Goal: Information Seeking & Learning: Learn about a topic

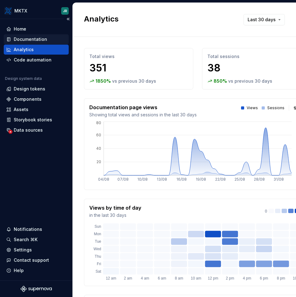
click at [40, 41] on div "Documentation" at bounding box center [30, 39] width 33 height 6
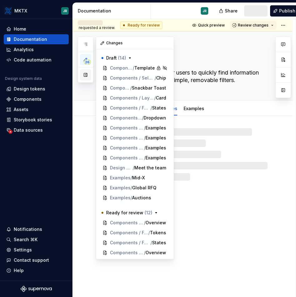
click at [81, 75] on button "button" at bounding box center [85, 74] width 11 height 11
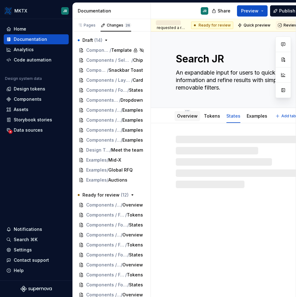
click at [184, 118] on link "Overview" at bounding box center [187, 115] width 21 height 5
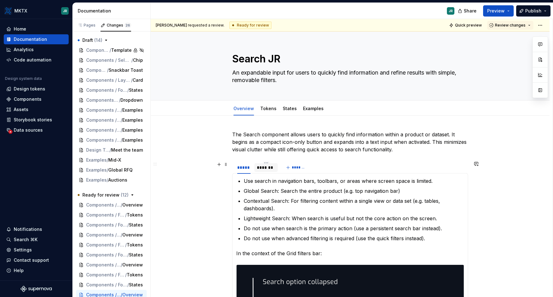
click at [261, 168] on div "*******" at bounding box center [266, 168] width 19 height 6
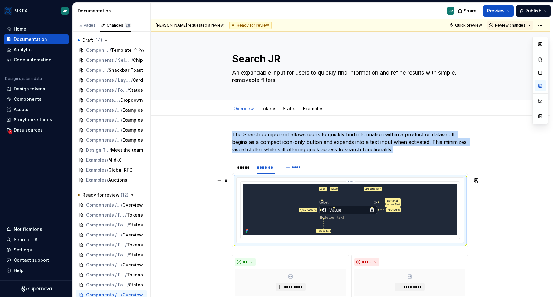
click at [293, 207] on div at bounding box center [350, 209] width 214 height 51
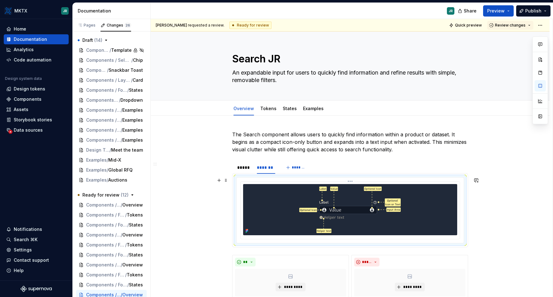
click at [293, 207] on div at bounding box center [350, 209] width 214 height 51
click at [296, 198] on div at bounding box center [350, 209] width 214 height 51
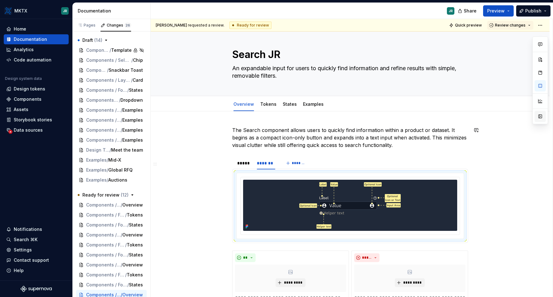
click at [296, 119] on button "button" at bounding box center [540, 116] width 11 height 11
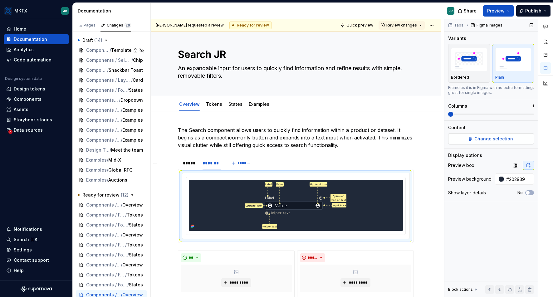
click at [296, 137] on span "Change selection" at bounding box center [494, 139] width 39 height 6
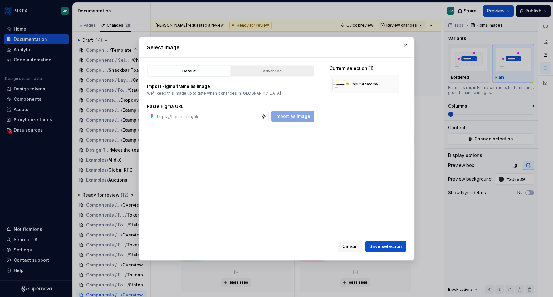
click at [276, 69] on div "Advanced" at bounding box center [272, 71] width 78 height 6
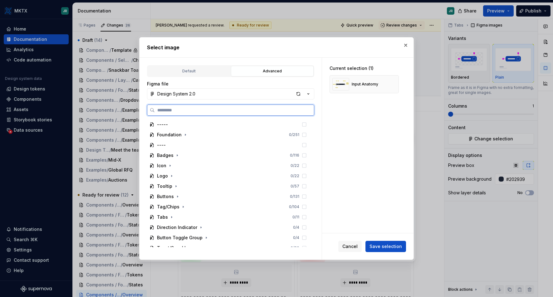
click at [186, 111] on input "search" at bounding box center [234, 110] width 159 height 6
click at [296, 94] on div "button" at bounding box center [298, 94] width 9 height 9
type textarea "*"
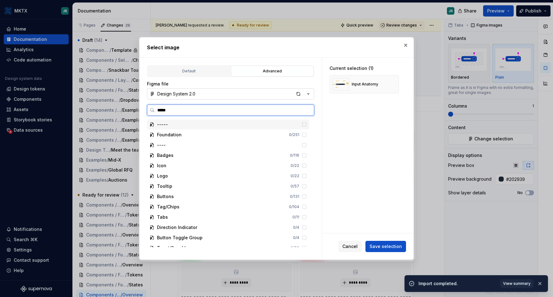
type input "******"
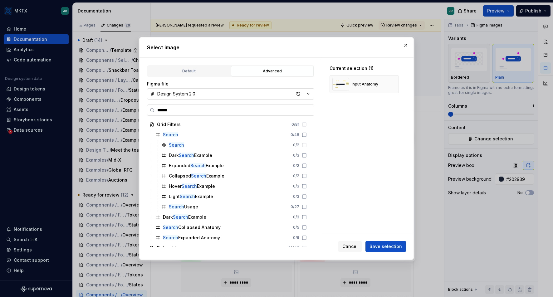
click at [296, 108] on input "******" at bounding box center [234, 110] width 159 height 6
click at [296, 112] on input "******" at bounding box center [234, 110] width 159 height 6
click at [296, 91] on div "button" at bounding box center [298, 94] width 9 height 9
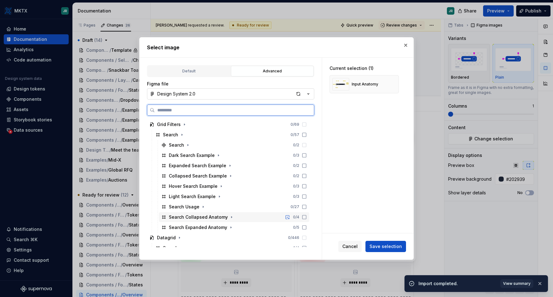
click at [296, 218] on icon at bounding box center [304, 217] width 5 height 5
click at [296, 228] on icon at bounding box center [304, 227] width 5 height 5
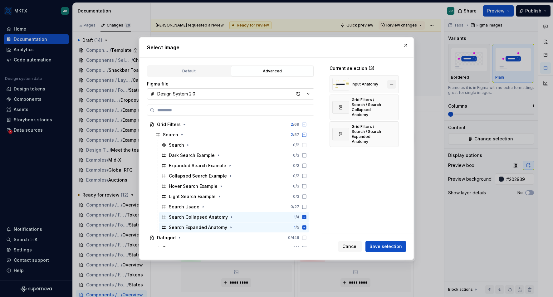
click at [296, 82] on button "button" at bounding box center [391, 84] width 9 height 9
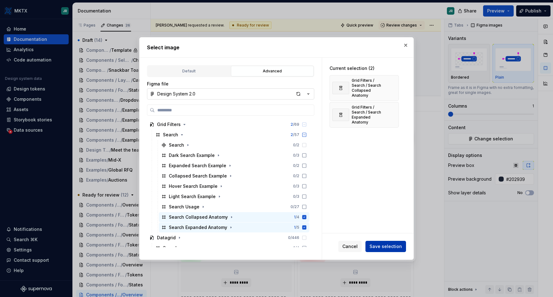
click at [296, 247] on span "Save selection" at bounding box center [386, 247] width 32 height 6
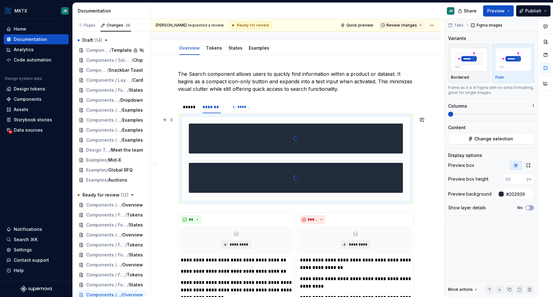
scroll to position [61, 0]
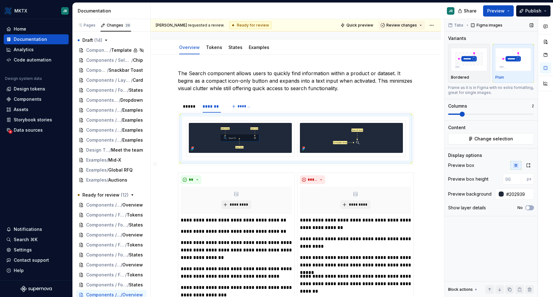
click at [296, 117] on span at bounding box center [462, 114] width 5 height 5
click at [296, 142] on img at bounding box center [351, 138] width 64 height 30
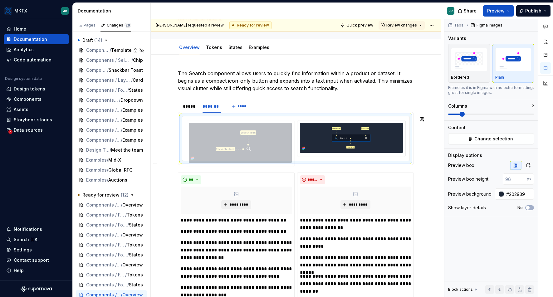
drag, startPoint x: 390, startPoint y: 144, endPoint x: 301, endPoint y: 143, distance: 88.4
click at [296, 143] on body "MKTX JR Home Documentation Analytics Code automation Design system data Design …" at bounding box center [276, 148] width 553 height 297
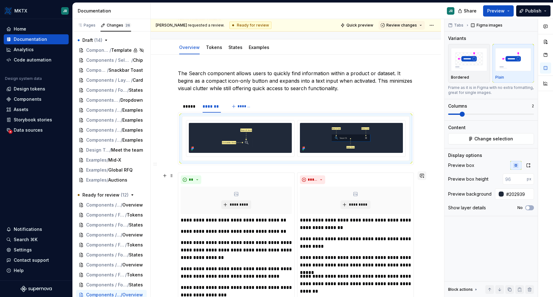
click at [296, 179] on button "button" at bounding box center [422, 175] width 9 height 9
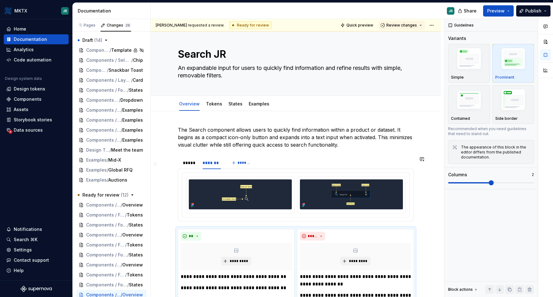
scroll to position [2, 0]
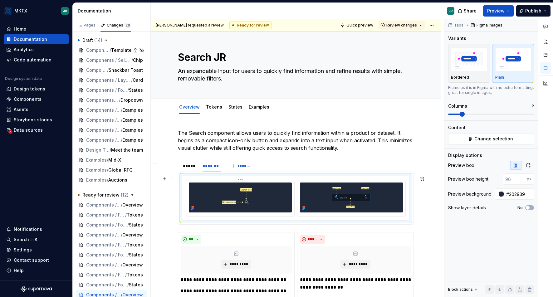
click at [261, 212] on img at bounding box center [240, 198] width 64 height 30
click at [261, 201] on img at bounding box center [240, 198] width 64 height 30
click at [296, 181] on div "Preview box height" at bounding box center [468, 179] width 40 height 6
click at [296, 194] on div "Preview background" at bounding box center [469, 194] width 43 height 6
click at [296, 213] on div "Preview box Preview box height px Preview background #202939 Show layer details…" at bounding box center [491, 188] width 86 height 55
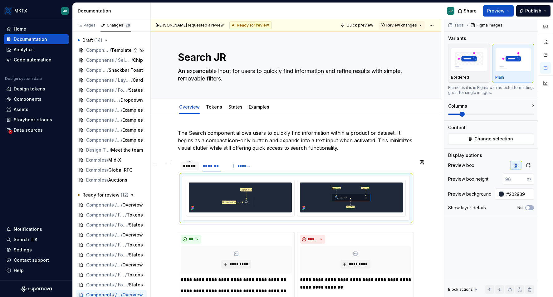
click at [190, 166] on div "*****" at bounding box center [189, 166] width 13 height 6
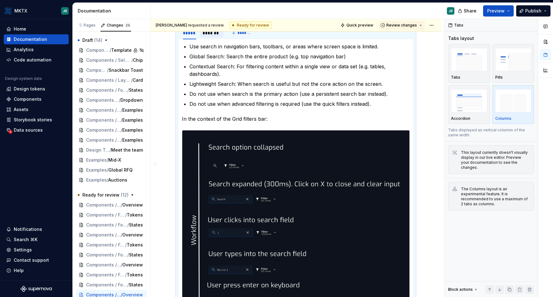
click at [211, 33] on div "*******" at bounding box center [212, 33] width 19 height 6
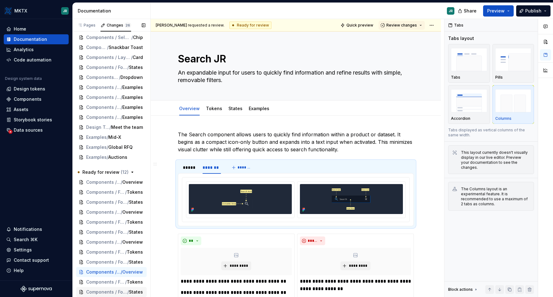
scroll to position [22, 0]
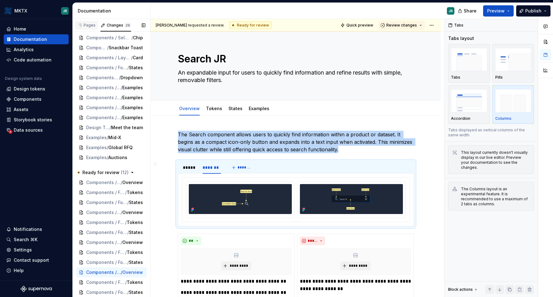
click at [91, 29] on div "Pages" at bounding box center [86, 25] width 23 height 9
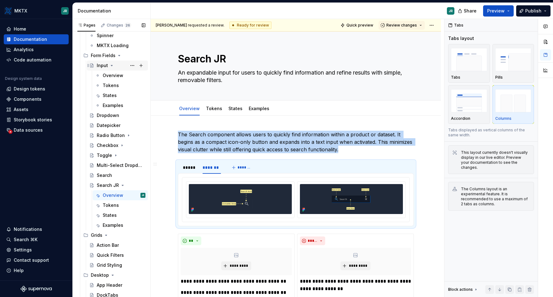
scroll to position [275, 0]
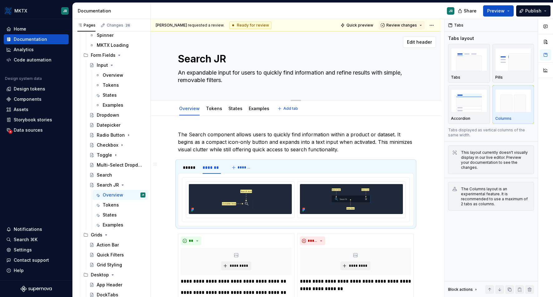
click at [215, 60] on textarea "Search JR" at bounding box center [295, 59] width 236 height 15
click at [212, 60] on textarea "Search JR" at bounding box center [295, 59] width 236 height 15
drag, startPoint x: 212, startPoint y: 60, endPoint x: 236, endPoint y: 60, distance: 24.0
click at [236, 60] on textarea "Search JR" at bounding box center [295, 59] width 236 height 15
type textarea "*"
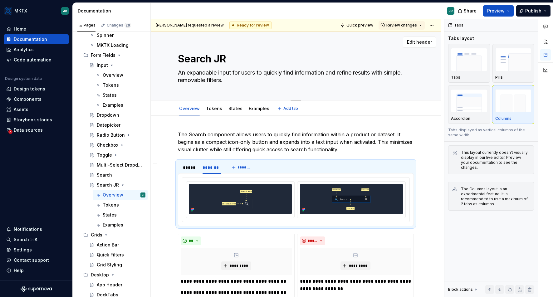
type textarea "Search"
type textarea "*"
type textarea "Search"
click at [131, 175] on button "Page tree" at bounding box center [132, 175] width 9 height 9
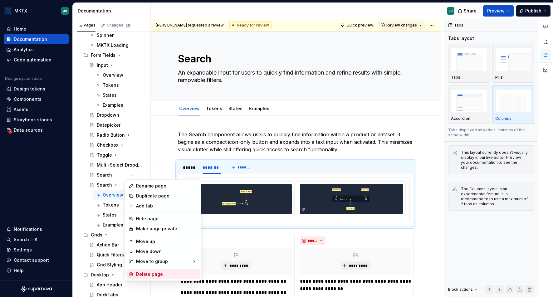
click at [144, 273] on div "Delete page" at bounding box center [166, 274] width 61 height 6
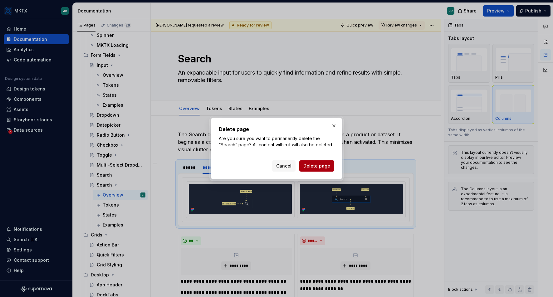
click at [296, 166] on span "Delete page" at bounding box center [316, 166] width 27 height 6
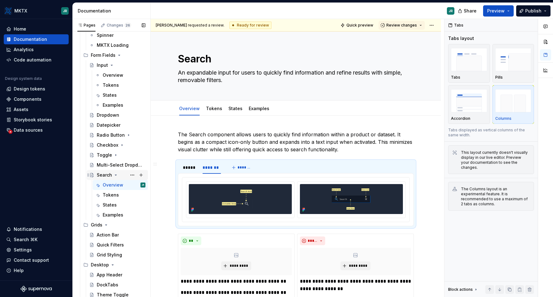
click at [114, 176] on icon "Page tree" at bounding box center [115, 175] width 5 height 5
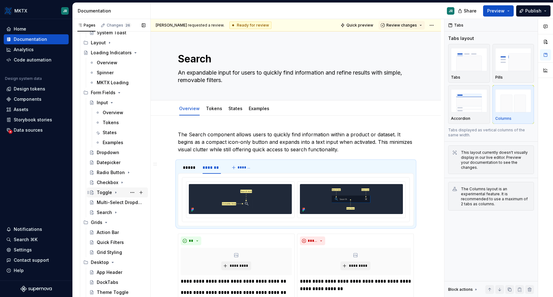
scroll to position [236, 0]
click at [99, 204] on div "Multi-Select Dropdown" at bounding box center [112, 204] width 30 height 6
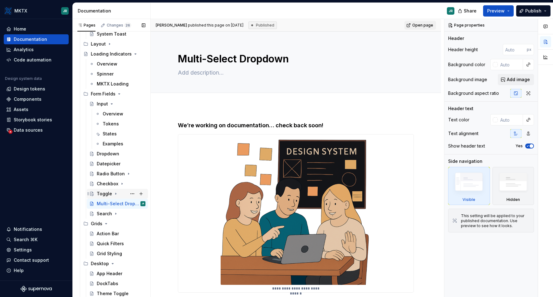
click at [106, 189] on div "Toggle" at bounding box center [117, 194] width 61 height 10
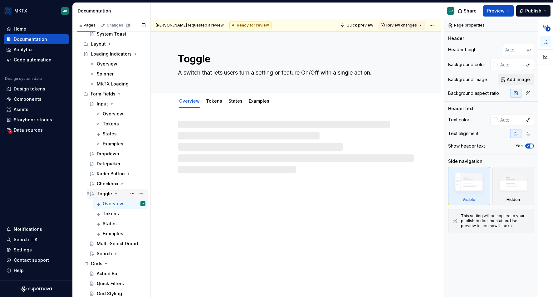
click at [113, 193] on icon "Page tree" at bounding box center [115, 193] width 5 height 5
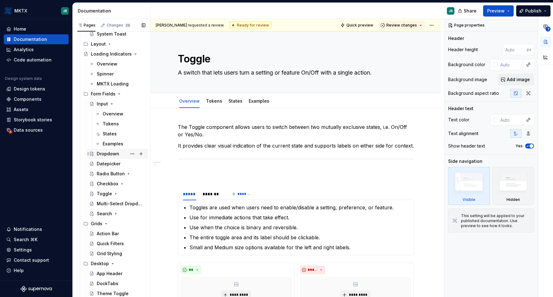
click at [116, 155] on div "Dropdown" at bounding box center [108, 154] width 22 height 6
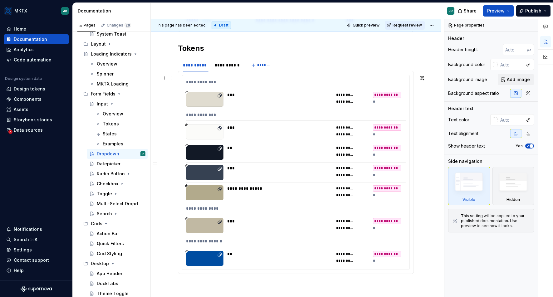
scroll to position [372, 0]
click at [232, 61] on div "**********" at bounding box center [227, 65] width 31 height 9
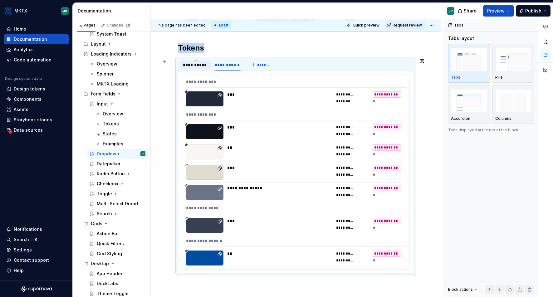
click at [200, 67] on div "**********" at bounding box center [196, 65] width 26 height 6
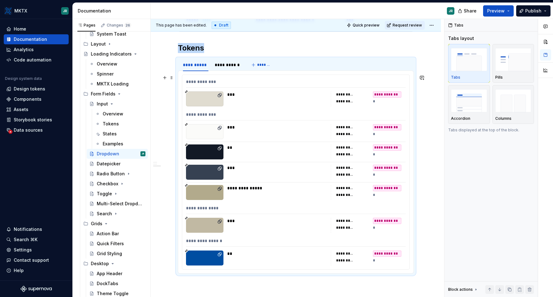
click at [169, 111] on div "**********" at bounding box center [296, 60] width 290 height 651
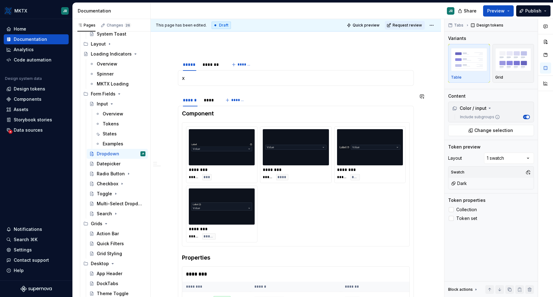
scroll to position [0, 0]
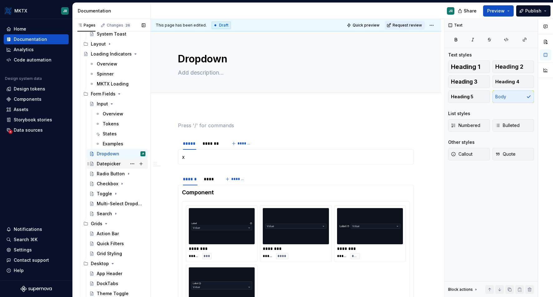
click at [110, 168] on div "Datepicker" at bounding box center [121, 164] width 49 height 9
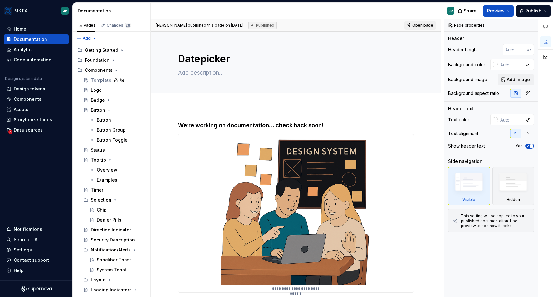
type textarea "*"
